Goal: Find contact information: Find contact information

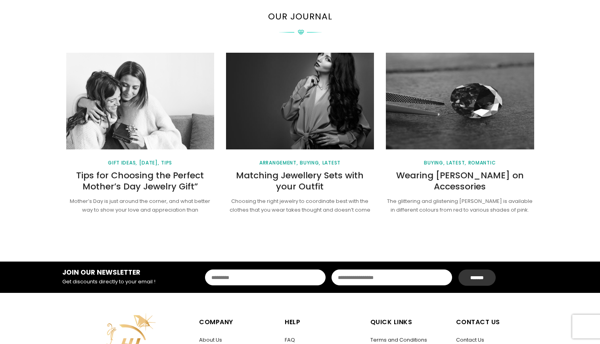
scroll to position [1093, 0]
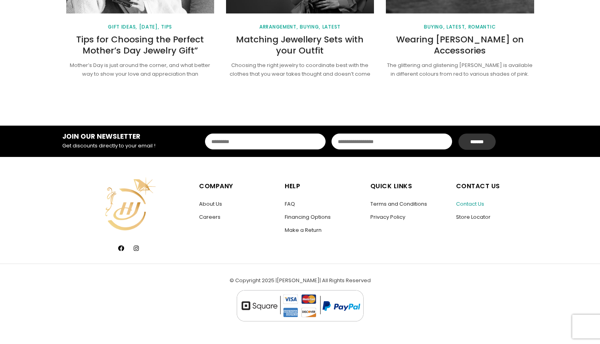
click at [472, 202] on link "Contact Us" at bounding box center [470, 204] width 28 height 8
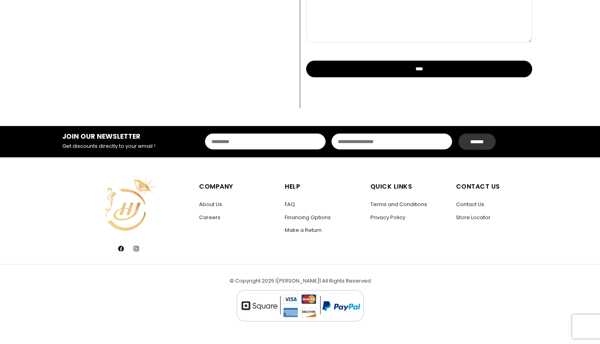
scroll to position [188, 0]
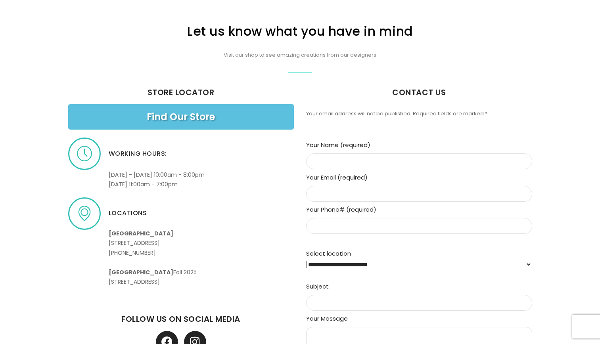
drag, startPoint x: 110, startPoint y: 242, endPoint x: 224, endPoint y: 256, distance: 114.3
click at [224, 256] on div "Locations [GEOGRAPHIC_DATA] [STREET_ADDRESS] [PHONE_NUMBER] [GEOGRAPHIC_DATA] F…" at bounding box center [181, 243] width 226 height 90
copy p "[STREET_ADDRESS] [PHONE_NUMBER]"
